Goal: Navigation & Orientation: Find specific page/section

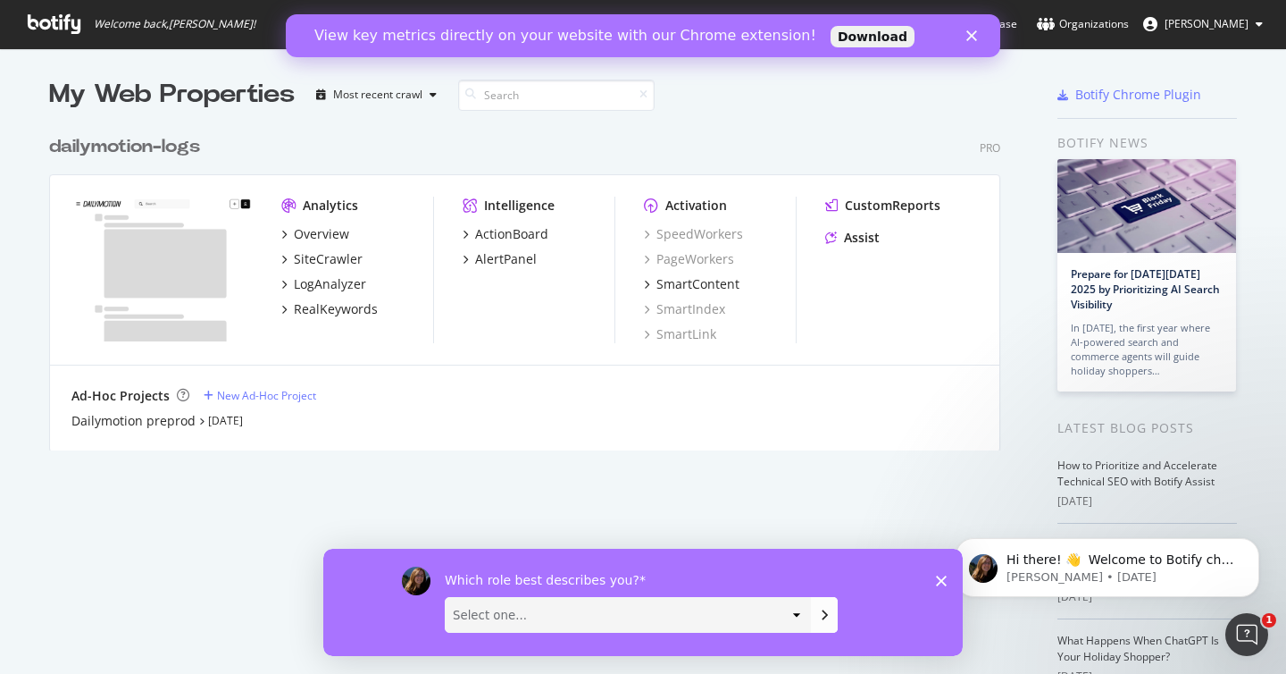
click at [972, 33] on icon "Close" at bounding box center [972, 35] width 11 height 11
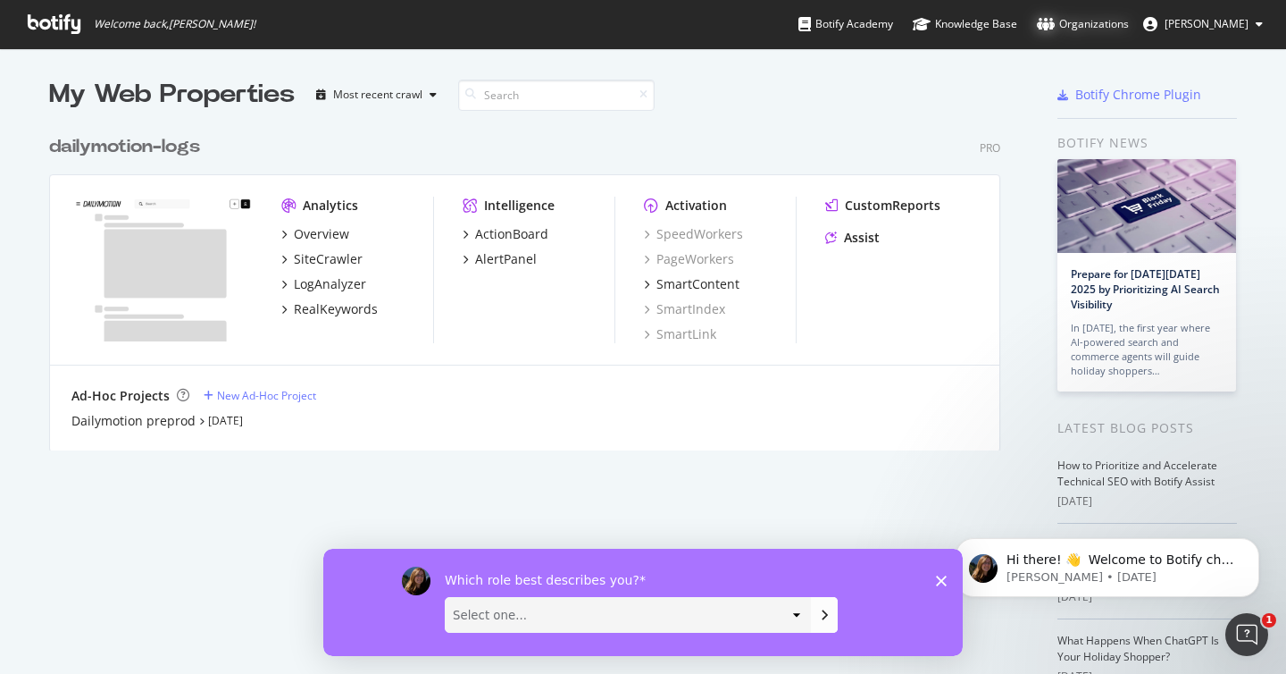
click at [1118, 30] on div "Organizations" at bounding box center [1083, 24] width 92 height 18
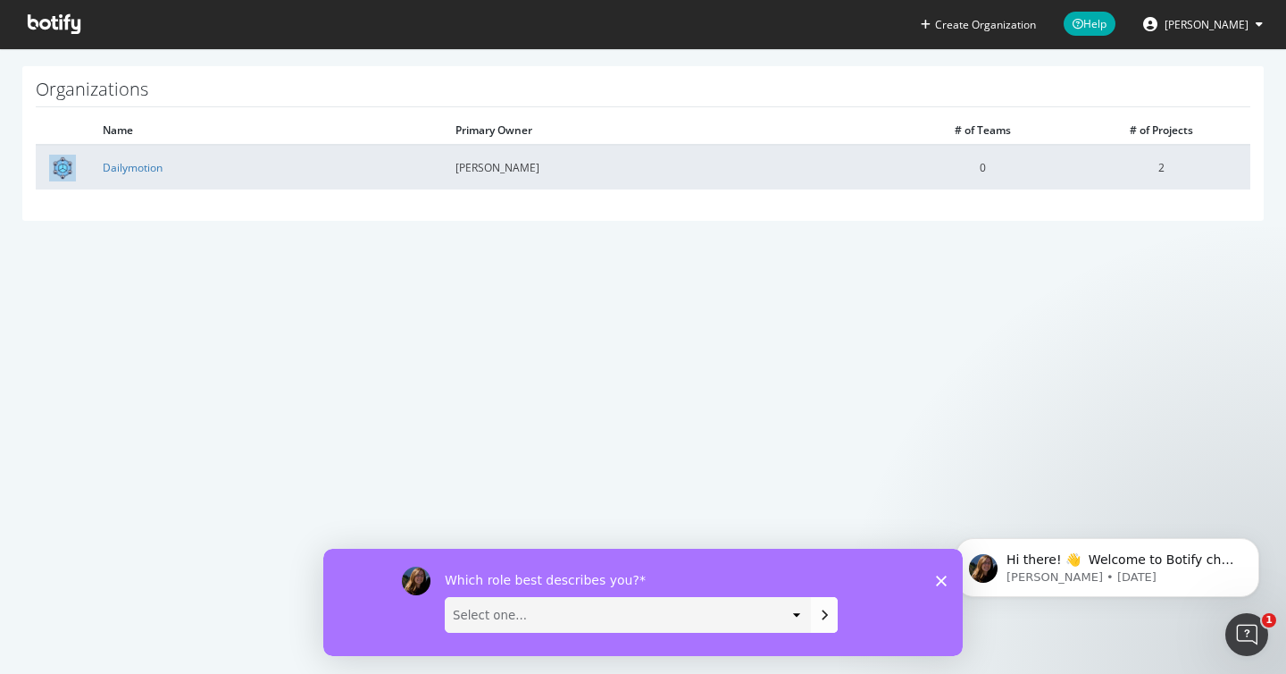
click at [130, 174] on td "Dailymotion" at bounding box center [265, 167] width 353 height 45
click at [140, 165] on link "Dailymotion" at bounding box center [133, 167] width 60 height 15
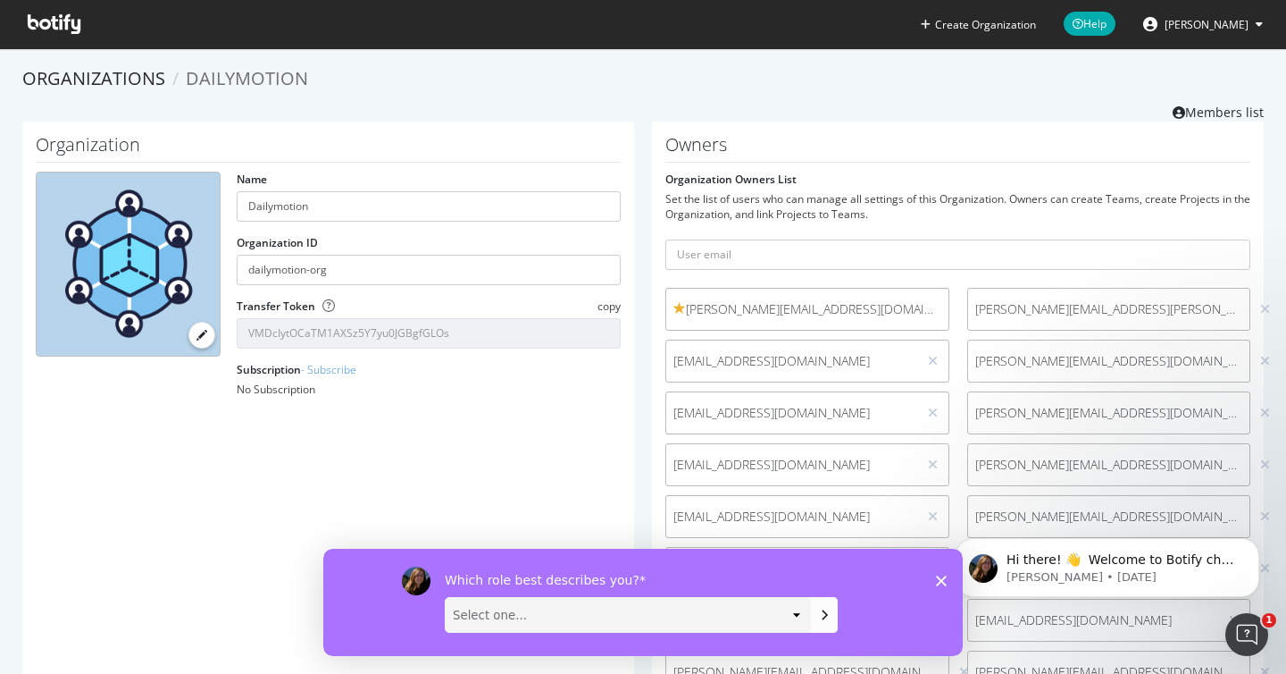
click at [938, 575] on polygon "Close survey" at bounding box center [941, 579] width 11 height 11
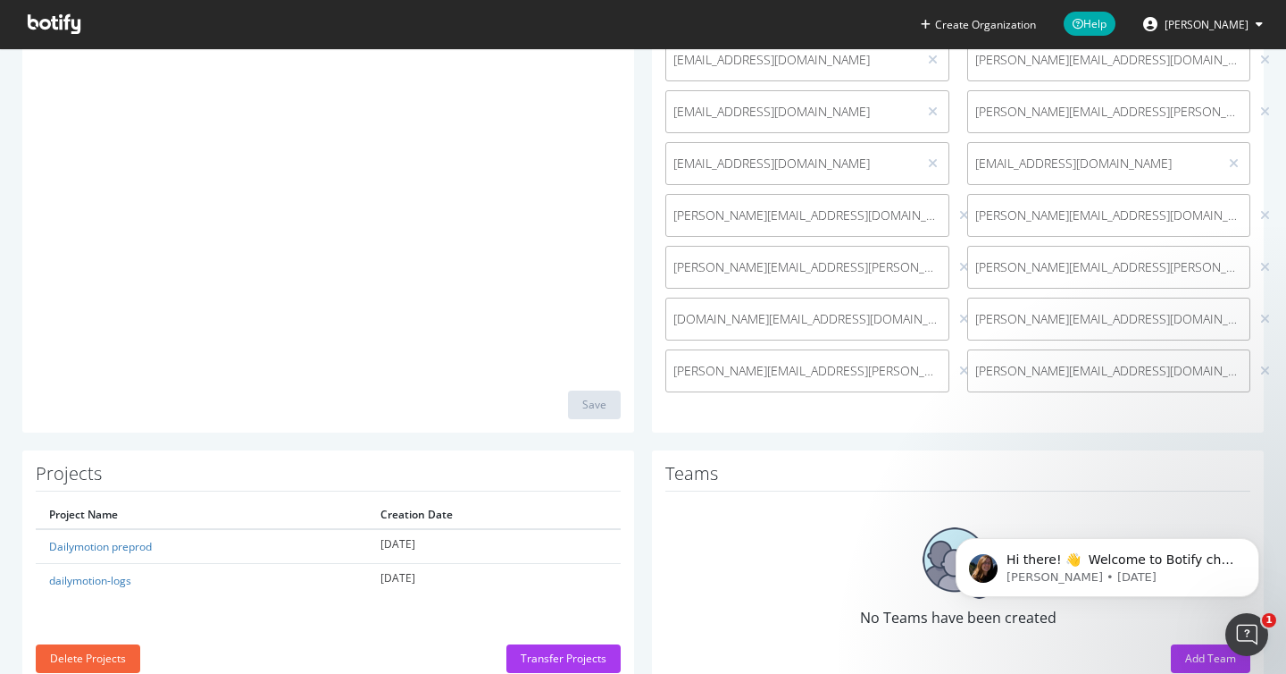
scroll to position [505, 0]
